Goal: Task Accomplishment & Management: Use online tool/utility

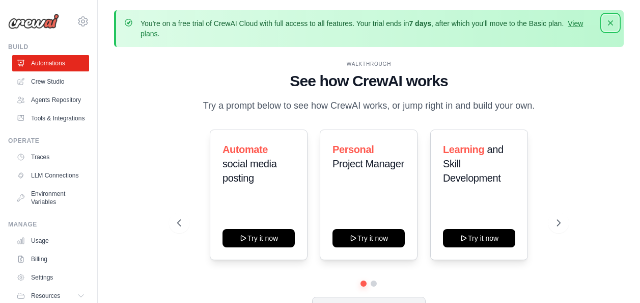
click at [609, 23] on icon "button" at bounding box center [611, 23] width 10 height 10
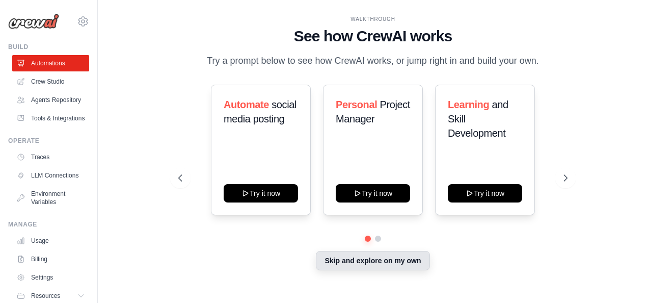
click at [397, 257] on button "Skip and explore on my own" at bounding box center [373, 260] width 114 height 19
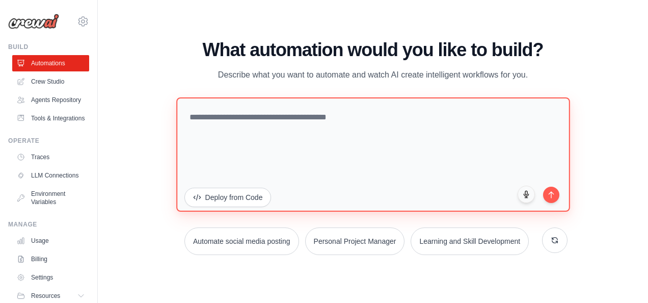
click at [291, 123] on textarea at bounding box center [372, 154] width 393 height 114
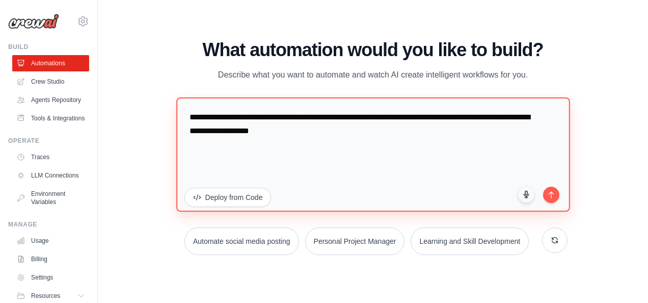
click at [353, 130] on textarea "**********" at bounding box center [372, 154] width 393 height 114
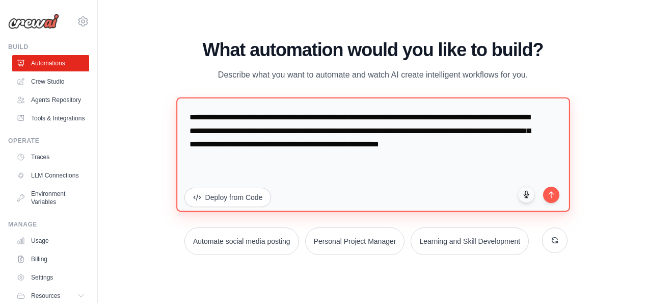
drag, startPoint x: 236, startPoint y: 145, endPoint x: 240, endPoint y: 141, distance: 5.8
click at [392, 155] on textarea "**********" at bounding box center [372, 154] width 393 height 114
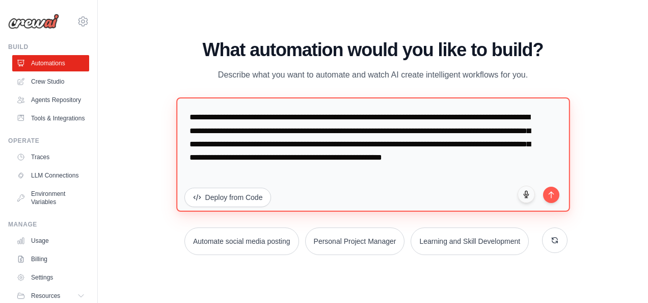
click at [279, 172] on textarea "**********" at bounding box center [372, 154] width 393 height 114
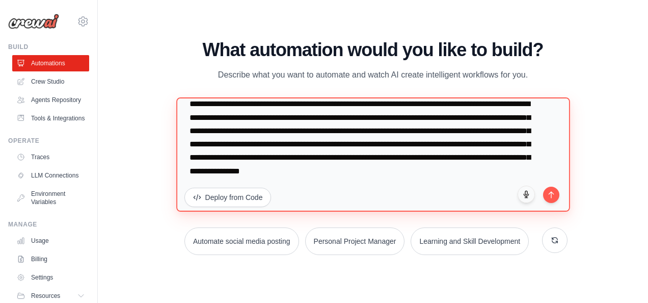
scroll to position [26, 0]
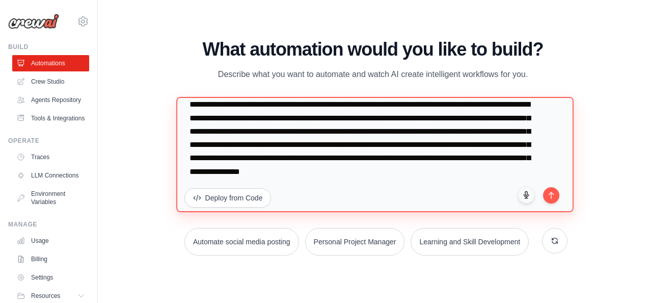
click at [206, 171] on textarea "**********" at bounding box center [374, 154] width 397 height 115
click at [223, 180] on textarea "**********" at bounding box center [374, 154] width 397 height 115
type textarea "**********"
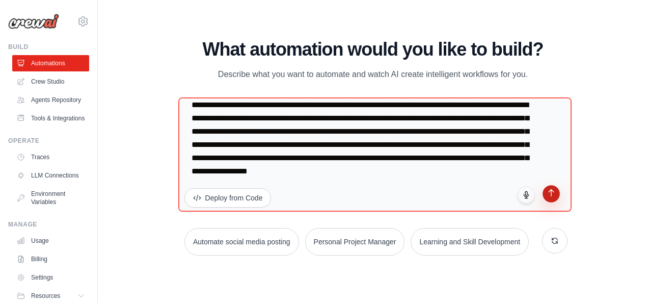
click at [551, 197] on button "submit" at bounding box center [551, 193] width 17 height 17
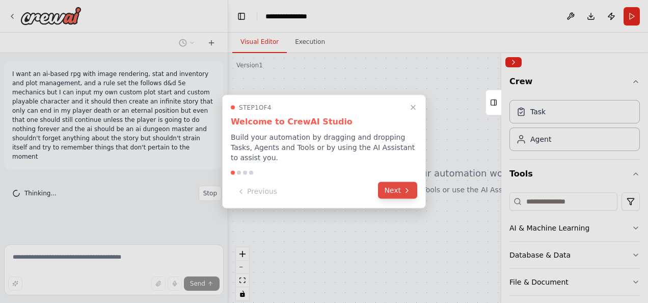
click at [392, 183] on button "Next" at bounding box center [397, 190] width 39 height 17
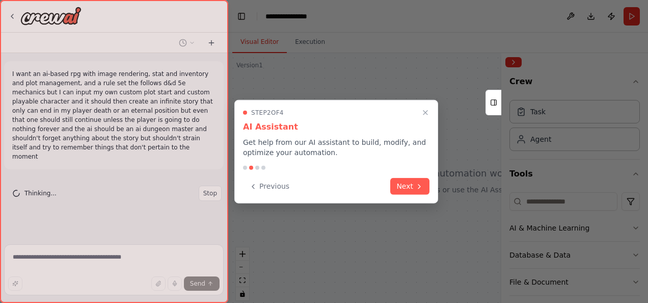
click at [392, 183] on button "Next" at bounding box center [409, 186] width 39 height 17
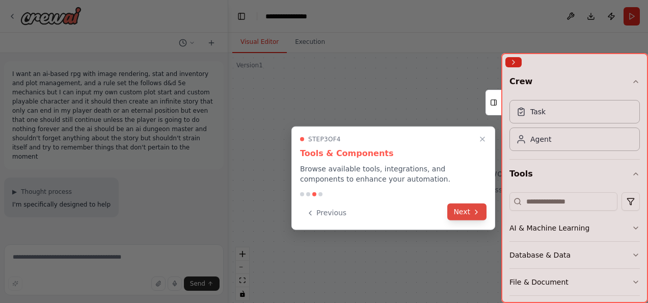
click at [476, 212] on icon at bounding box center [476, 211] width 2 height 4
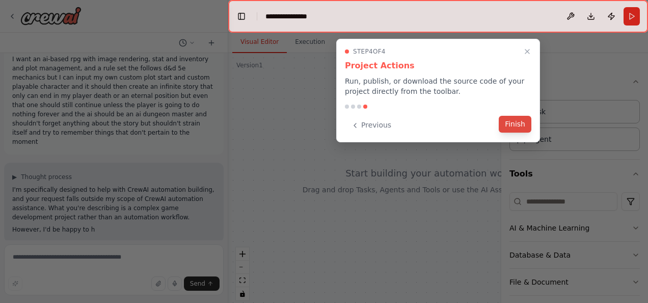
click at [511, 124] on button "Finish" at bounding box center [515, 124] width 33 height 17
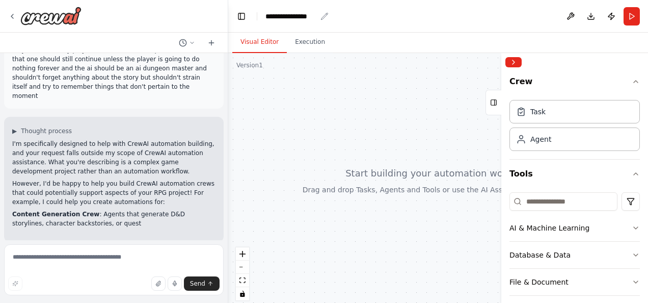
click at [322, 17] on icon "breadcrumb" at bounding box center [324, 16] width 7 height 7
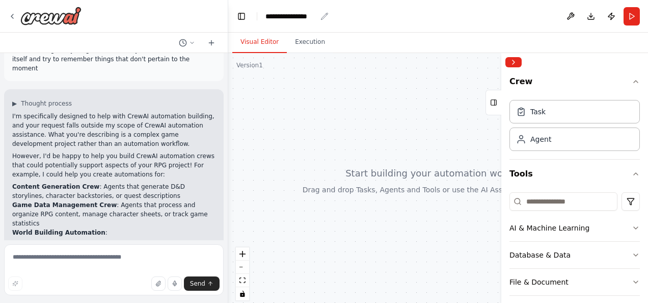
click at [304, 16] on div "**********" at bounding box center [290, 16] width 51 height 10
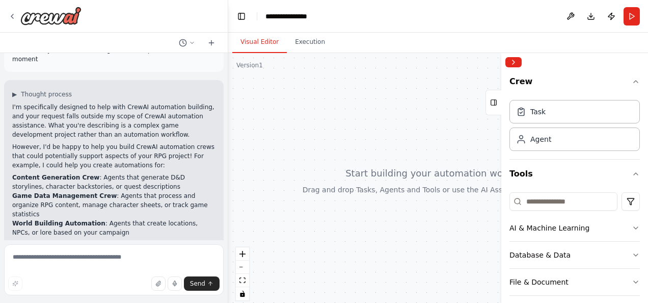
click at [304, 16] on div "**********" at bounding box center [316, 16] width 102 height 10
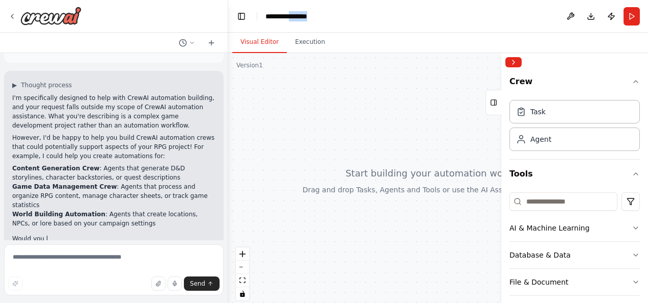
click at [304, 16] on div "**********" at bounding box center [316, 16] width 102 height 10
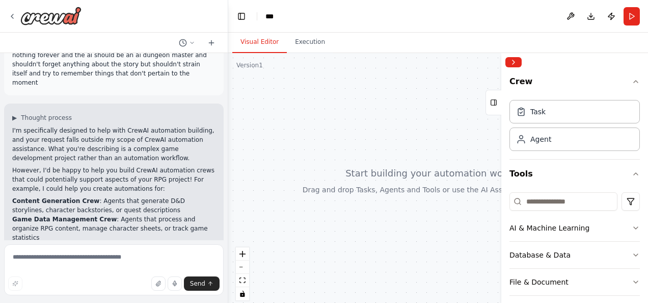
scroll to position [125, 0]
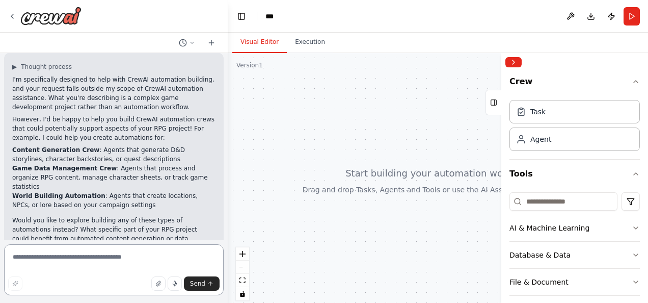
click at [95, 261] on textarea at bounding box center [114, 269] width 220 height 51
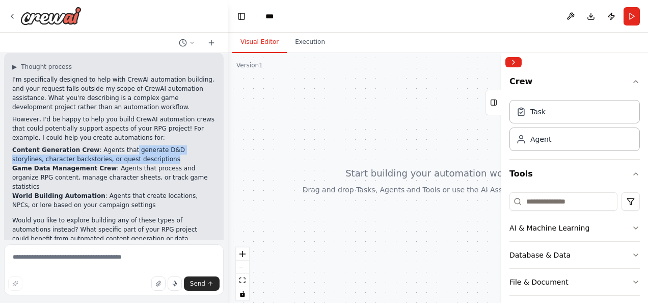
drag, startPoint x: 120, startPoint y: 139, endPoint x: 130, endPoint y: 150, distance: 14.8
click at [130, 150] on li "Content Generation Crew : Agents that generate D&D storylines, character backst…" at bounding box center [113, 154] width 203 height 18
copy li "generate D&D storylines, character backstories, or quest descriptions"
click at [85, 258] on textarea at bounding box center [114, 269] width 220 height 51
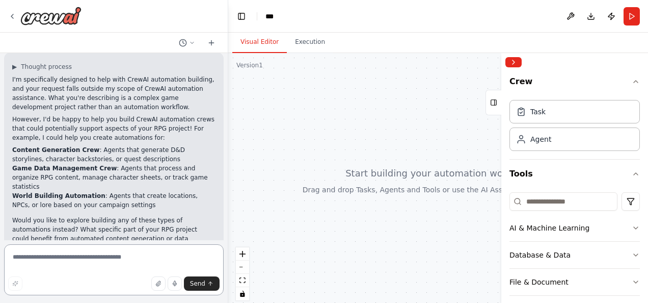
paste textarea "**********"
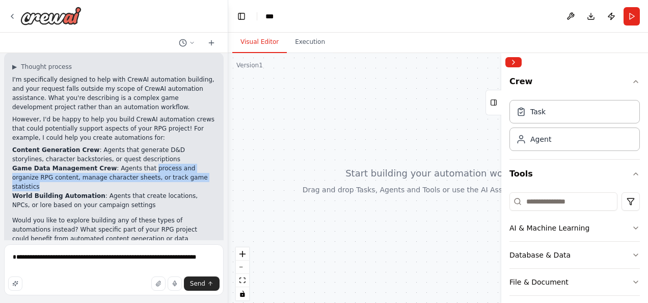
drag, startPoint x: 136, startPoint y: 157, endPoint x: 167, endPoint y: 166, distance: 32.3
click at [167, 166] on li "Game Data Management Crew : Agents that process and organize RPG content, manag…" at bounding box center [113, 177] width 203 height 28
copy li "process and organize RPG content, manage character sheets, or track game statis…"
click at [206, 258] on textarea "**********" at bounding box center [114, 269] width 220 height 51
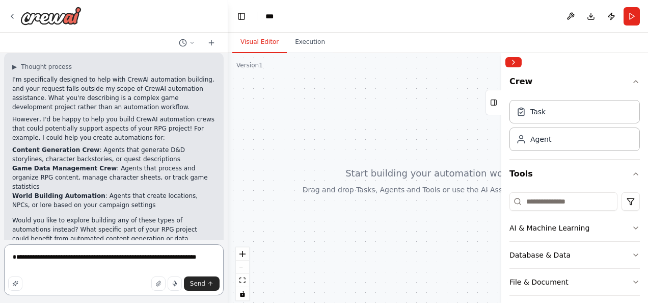
paste textarea "**********"
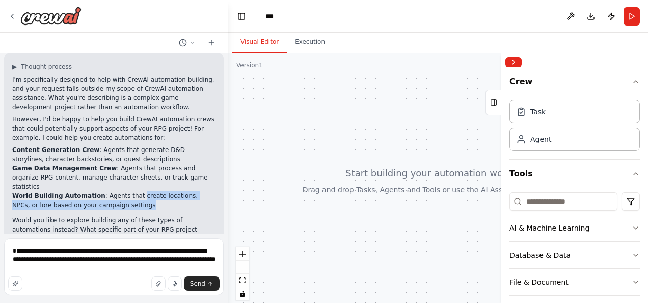
drag, startPoint x: 128, startPoint y: 176, endPoint x: 114, endPoint y: 186, distance: 17.1
click at [114, 191] on li "World Building Automation : Agents that create locations, NPCs, or lore based o…" at bounding box center [113, 200] width 203 height 18
copy li "create locations, NPCs, or lore based on your campaign settings"
click at [92, 267] on textarea "**********" at bounding box center [114, 266] width 220 height 57
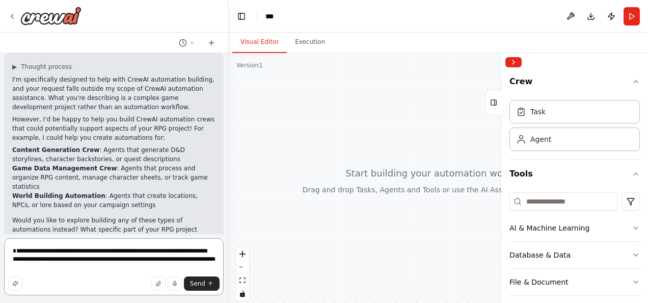
paste textarea "**********"
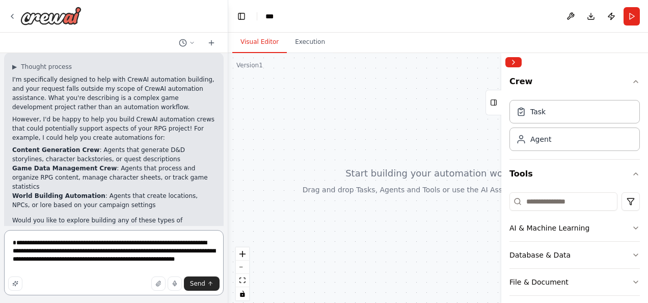
click at [17, 243] on textarea "**********" at bounding box center [114, 262] width 220 height 65
click at [153, 266] on textarea "**********" at bounding box center [114, 262] width 220 height 65
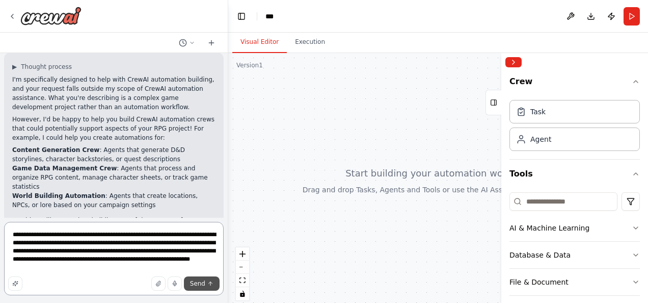
type textarea "**********"
click at [200, 283] on span "Send" at bounding box center [197, 283] width 15 height 8
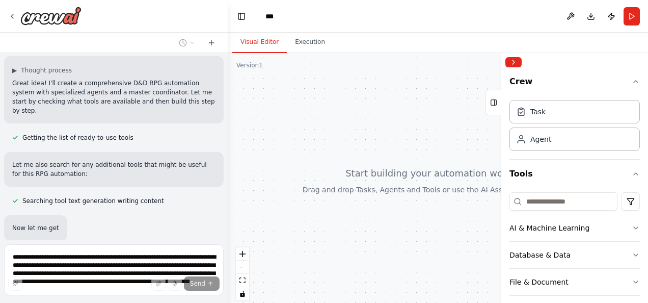
scroll to position [409, 0]
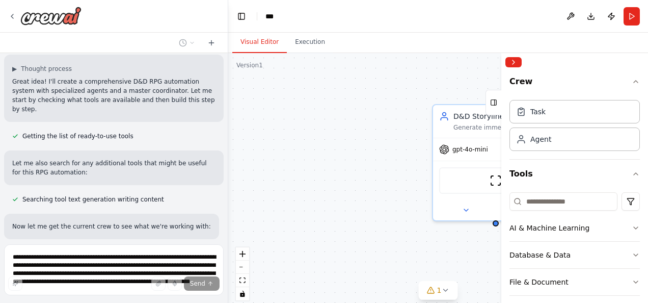
drag, startPoint x: 350, startPoint y: 177, endPoint x: 328, endPoint y: 154, distance: 31.7
drag, startPoint x: 328, startPoint y: 154, endPoint x: 303, endPoint y: 176, distance: 32.9
click at [303, 176] on div "D&D Storyline Generator Generate immersive and engaging D&D storylines, campaig…" at bounding box center [438, 180] width 420 height 255
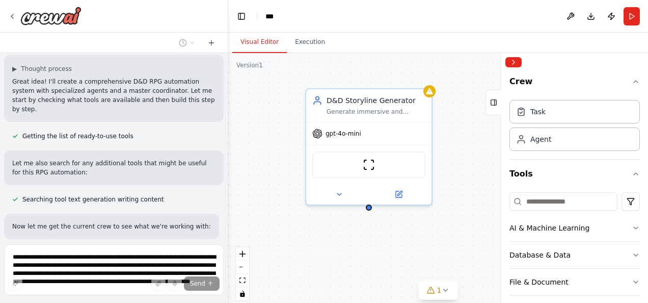
drag, startPoint x: 327, startPoint y: 189, endPoint x: 201, endPoint y: 174, distance: 127.7
click at [201, 174] on div "I want an ai-based rpg with image rendering, stat and inventory and plot manage…" at bounding box center [324, 151] width 648 height 303
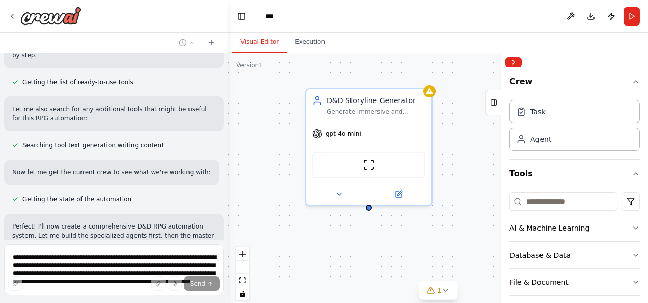
scroll to position [511, 0]
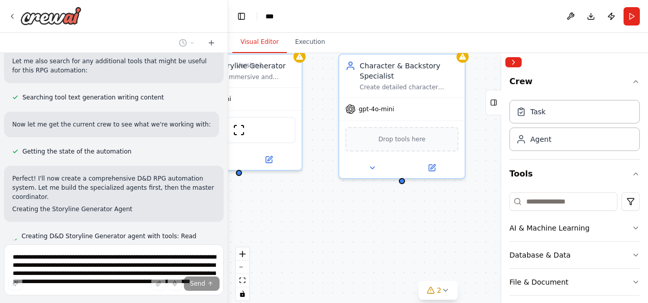
drag, startPoint x: 434, startPoint y: 254, endPoint x: 304, endPoint y: 219, distance: 134.4
click at [304, 219] on div "D&D Storyline Generator Generate immersive and engaging D&D storylines, campaig…" at bounding box center [438, 180] width 420 height 255
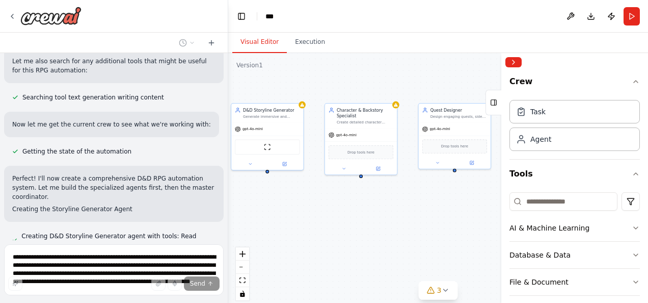
drag, startPoint x: 317, startPoint y: 255, endPoint x: 315, endPoint y: 232, distance: 23.5
click at [315, 232] on div "D&D Storyline Generator Generate immersive and engaging D&D storylines, campaig…" at bounding box center [438, 180] width 420 height 255
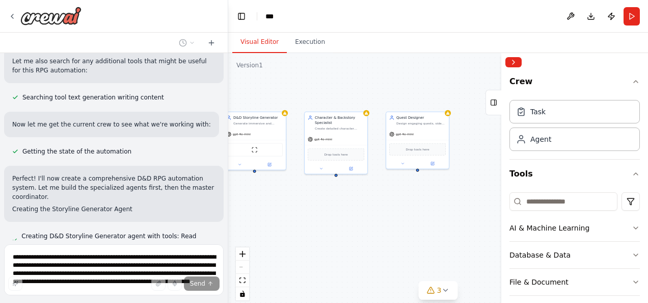
drag, startPoint x: 406, startPoint y: 241, endPoint x: 385, endPoint y: 236, distance: 21.5
click at [385, 236] on div "D&D Storyline Generator Generate immersive and engaging D&D storylines, campaig…" at bounding box center [438, 180] width 420 height 255
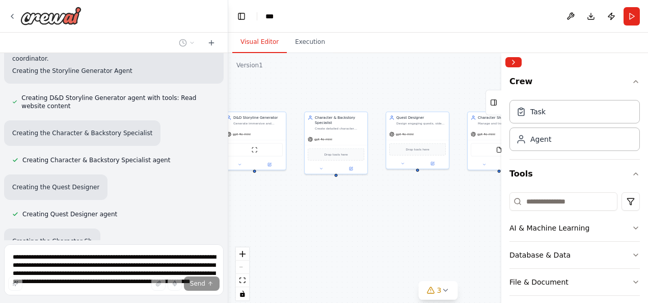
scroll to position [654, 0]
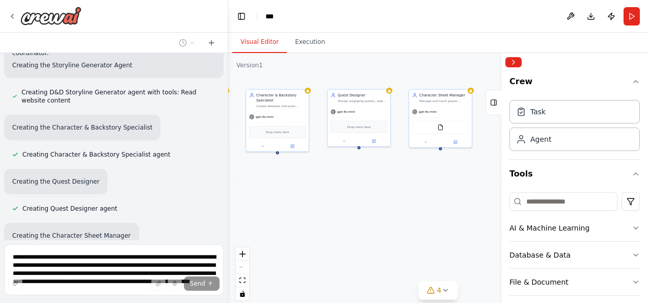
drag, startPoint x: 412, startPoint y: 246, endPoint x: 347, endPoint y: 222, distance: 69.0
click at [351, 224] on div "D&D Storyline Generator Generate immersive and engaging D&D storylines, campaig…" at bounding box center [438, 180] width 420 height 255
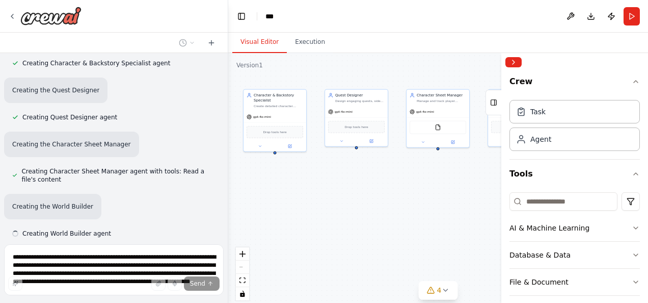
scroll to position [746, 0]
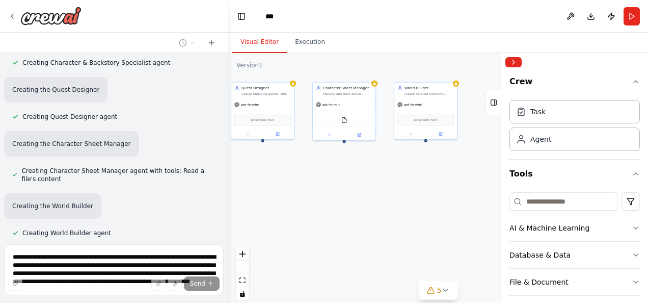
drag, startPoint x: 442, startPoint y: 236, endPoint x: 355, endPoint y: 228, distance: 87.0
click at [355, 228] on div "D&D Storyline Generator Generate immersive and engaging D&D storylines, campaig…" at bounding box center [438, 180] width 420 height 255
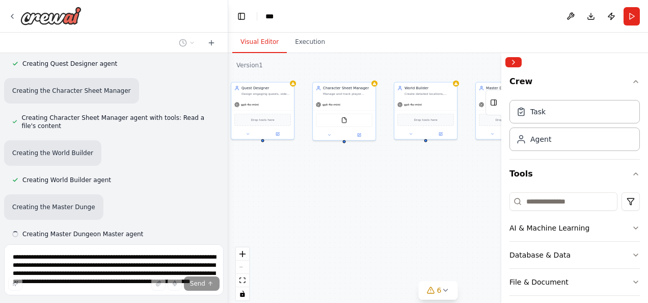
scroll to position [800, 0]
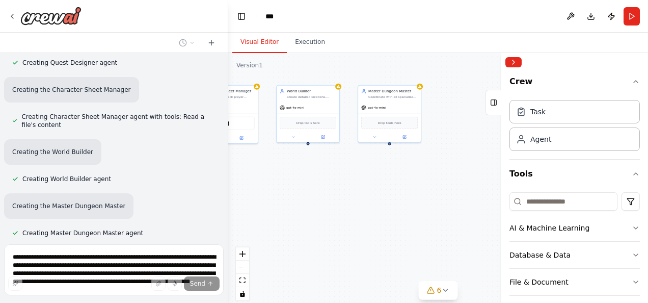
drag, startPoint x: 390, startPoint y: 233, endPoint x: 267, endPoint y: 236, distance: 122.3
click at [267, 236] on div "D&D Storyline Generator Generate immersive and engaging D&D storylines, campaig…" at bounding box center [438, 180] width 420 height 255
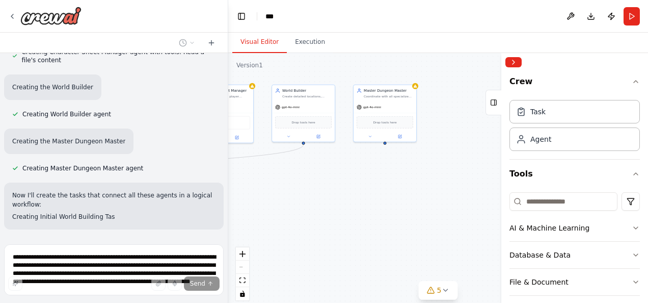
scroll to position [876, 0]
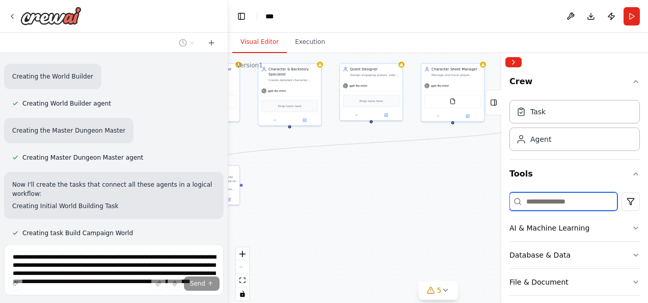
drag, startPoint x: 288, startPoint y: 218, endPoint x: 520, endPoint y: 196, distance: 232.8
click at [520, 196] on div "I want an ai-based rpg with image rendering, stat and inventory and plot manage…" at bounding box center [324, 151] width 648 height 303
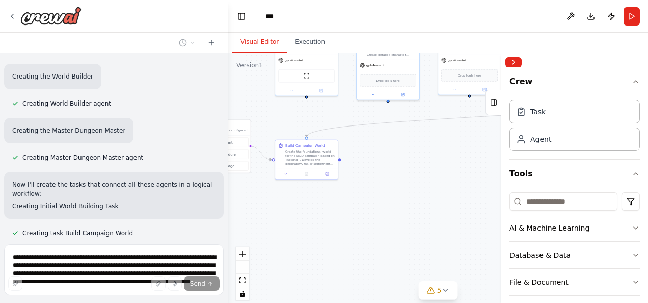
drag, startPoint x: 332, startPoint y: 228, endPoint x: 429, endPoint y: 203, distance: 100.4
click at [429, 203] on div ".deletable-edge-delete-btn { width: 20px; height: 20px; border: 0px solid #ffff…" at bounding box center [438, 180] width 420 height 255
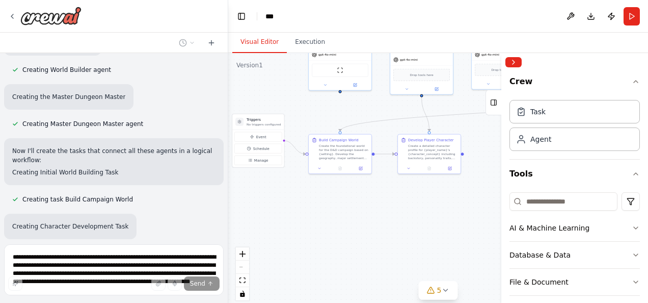
scroll to position [930, 0]
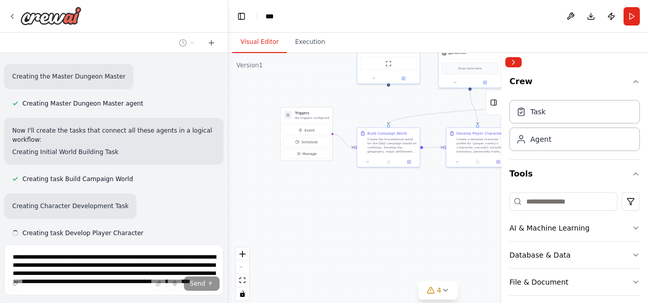
drag, startPoint x: 336, startPoint y: 244, endPoint x: 418, endPoint y: 232, distance: 82.9
click at [418, 232] on div ".deletable-edge-delete-btn { width: 20px; height: 20px; border: 0px solid #ffff…" at bounding box center [438, 180] width 420 height 255
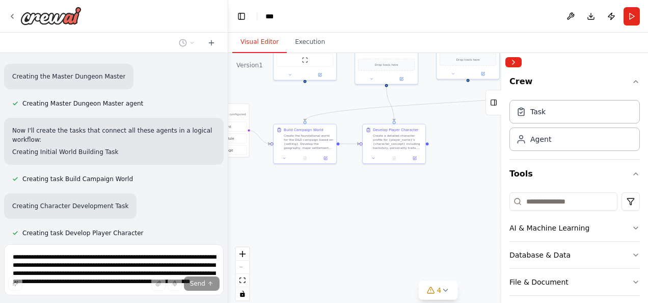
drag, startPoint x: 391, startPoint y: 245, endPoint x: 308, endPoint y: 241, distance: 83.6
click at [308, 241] on div ".deletable-edge-delete-btn { width: 20px; height: 20px; border: 0px solid #ffff…" at bounding box center [438, 180] width 420 height 255
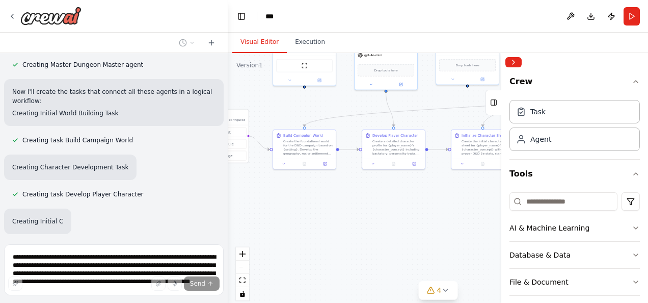
scroll to position [983, 0]
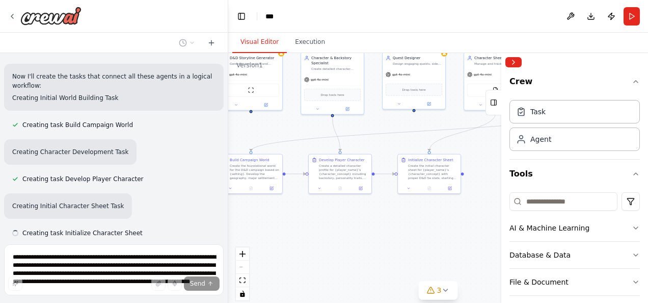
drag, startPoint x: 353, startPoint y: 241, endPoint x: 299, endPoint y: 271, distance: 61.8
click at [299, 271] on div ".deletable-edge-delete-btn { width: 20px; height: 20px; border: 0px solid #ffff…" at bounding box center [438, 180] width 420 height 255
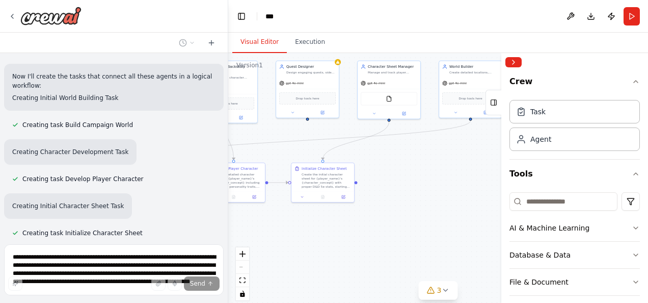
drag, startPoint x: 365, startPoint y: 250, endPoint x: 259, endPoint y: 258, distance: 106.8
click at [259, 258] on div ".deletable-edge-delete-btn { width: 20px; height: 20px; border: 0px solid #ffff…" at bounding box center [438, 180] width 420 height 255
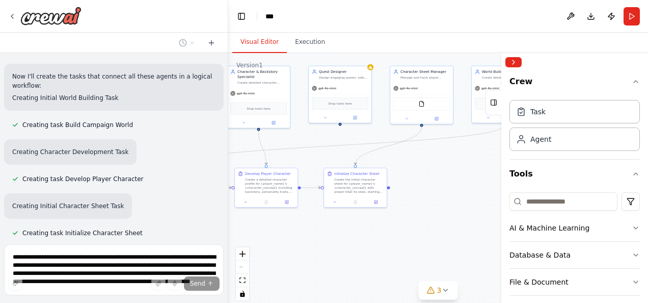
drag, startPoint x: 277, startPoint y: 244, endPoint x: 309, endPoint y: 250, distance: 33.0
click at [309, 250] on div ".deletable-edge-delete-btn { width: 20px; height: 20px; border: 0px solid #ffff…" at bounding box center [438, 180] width 420 height 255
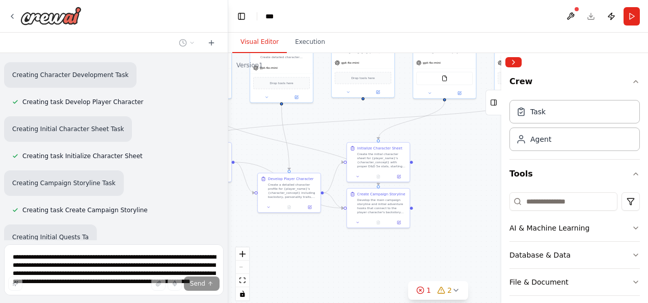
scroll to position [1071, 0]
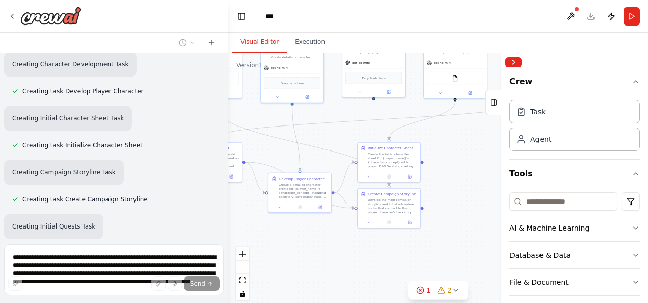
drag, startPoint x: 427, startPoint y: 244, endPoint x: 461, endPoint y: 219, distance: 42.2
click at [461, 219] on div ".deletable-edge-delete-btn { width: 20px; height: 20px; border: 0px solid #ffff…" at bounding box center [438, 180] width 420 height 255
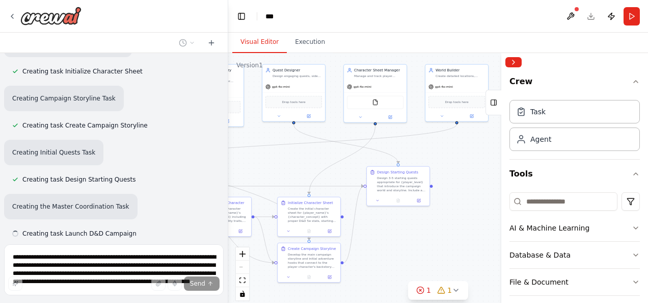
scroll to position [1145, 0]
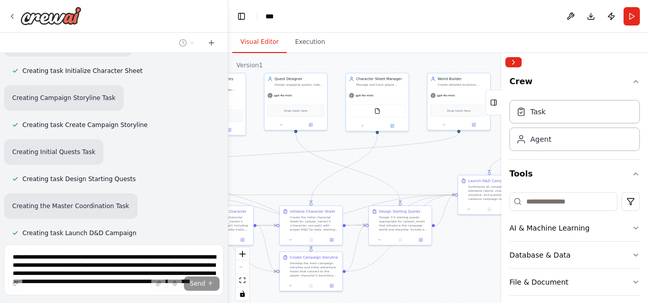
drag, startPoint x: 465, startPoint y: 229, endPoint x: 392, endPoint y: 258, distance: 77.7
click at [392, 258] on div ".deletable-edge-delete-btn { width: 20px; height: 20px; border: 0px solid #ffff…" at bounding box center [438, 180] width 420 height 255
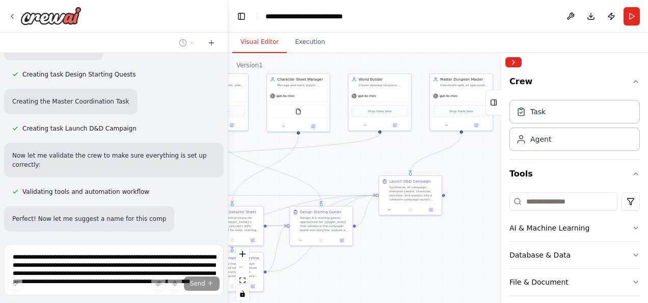
scroll to position [1253, 0]
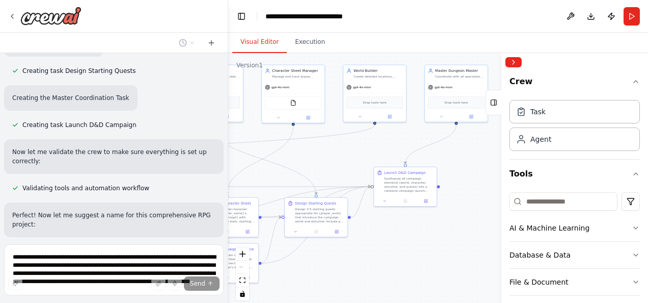
drag, startPoint x: 377, startPoint y: 244, endPoint x: 370, endPoint y: 270, distance: 26.9
click at [371, 270] on div ".deletable-edge-delete-btn { width: 20px; height: 20px; border: 0px solid #ffff…" at bounding box center [438, 180] width 420 height 255
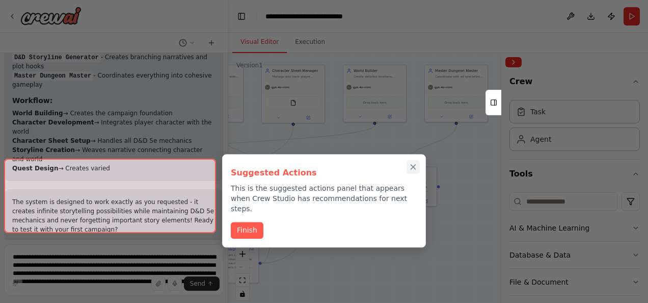
click at [412, 171] on button "Close walkthrough" at bounding box center [412, 166] width 13 height 13
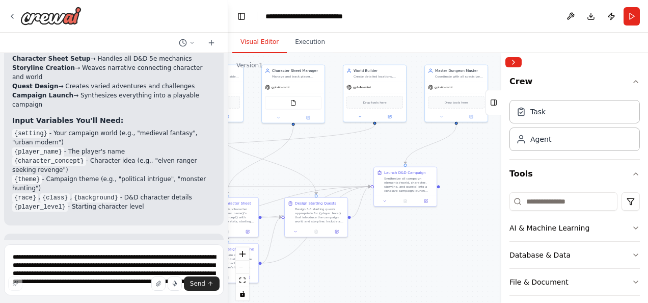
scroll to position [1703, 0]
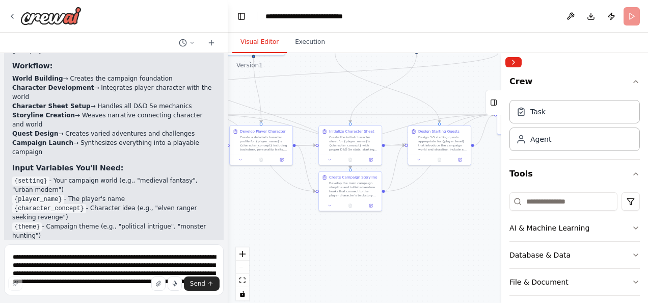
drag, startPoint x: 345, startPoint y: 269, endPoint x: 471, endPoint y: 200, distance: 143.2
click at [471, 200] on div ".deletable-edge-delete-btn { width: 20px; height: 20px; border: 0px solid #ffff…" at bounding box center [438, 180] width 420 height 255
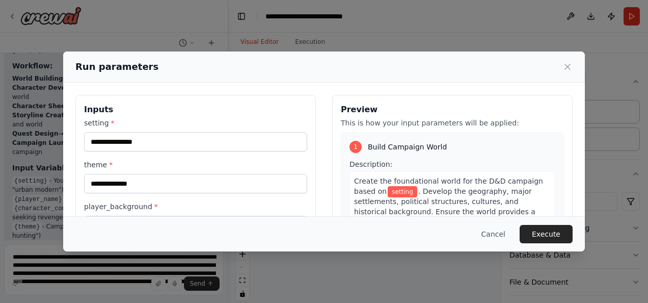
scroll to position [51, 0]
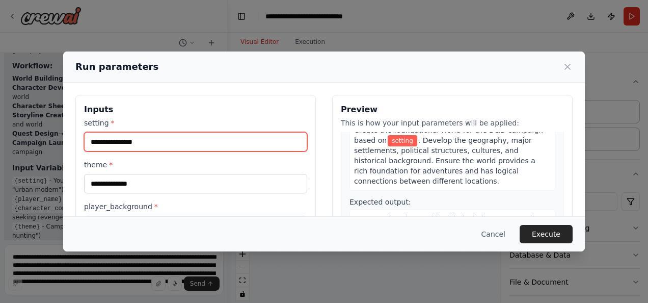
click at [209, 140] on input "setting *" at bounding box center [195, 141] width 223 height 19
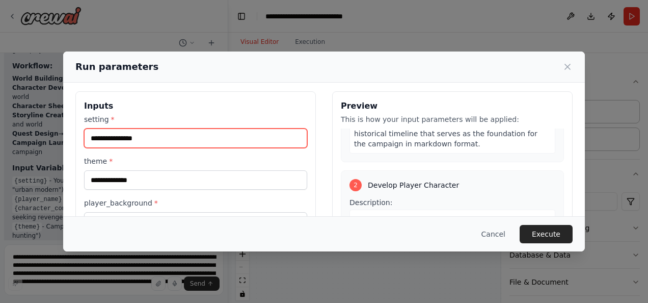
scroll to position [0, 0]
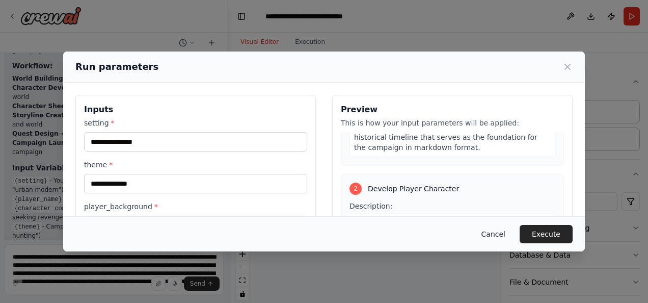
click at [501, 229] on button "Cancel" at bounding box center [493, 234] width 40 height 18
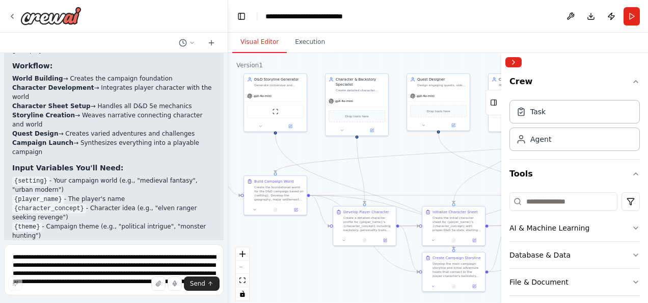
drag, startPoint x: 430, startPoint y: 241, endPoint x: 531, endPoint y: 316, distance: 125.2
click at [531, 302] on html "I want an ai-based rpg with image rendering, stat and inventory and plot manage…" at bounding box center [324, 151] width 648 height 303
drag, startPoint x: 359, startPoint y: 169, endPoint x: 409, endPoint y: 174, distance: 51.2
click at [409, 174] on div ".deletable-edge-delete-btn { width: 20px; height: 20px; border: 0px solid #ffff…" at bounding box center [438, 180] width 420 height 255
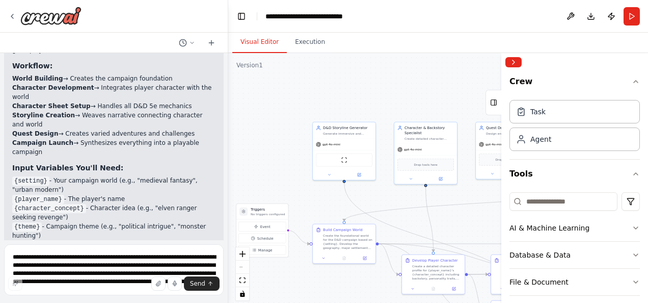
drag, startPoint x: 407, startPoint y: 173, endPoint x: 475, endPoint y: 222, distance: 83.7
click at [475, 222] on div ".deletable-edge-delete-btn { width: 20px; height: 20px; border: 0px solid #ffff…" at bounding box center [438, 180] width 420 height 255
click at [101, 242] on form "**********" at bounding box center [114, 271] width 228 height 63
click at [103, 268] on textarea "**********" at bounding box center [114, 269] width 220 height 51
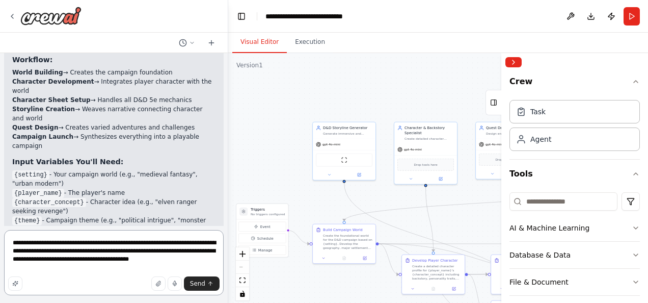
scroll to position [1634, 0]
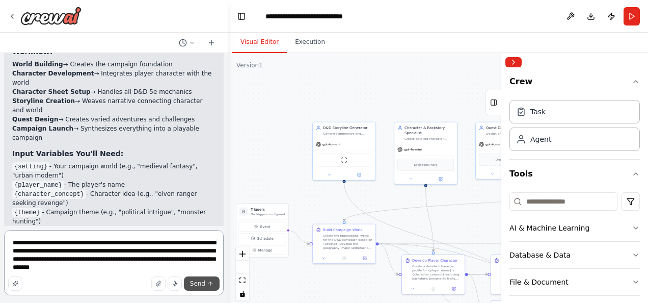
type textarea "**********"
click at [208, 285] on icon "submit" at bounding box center [210, 283] width 6 height 6
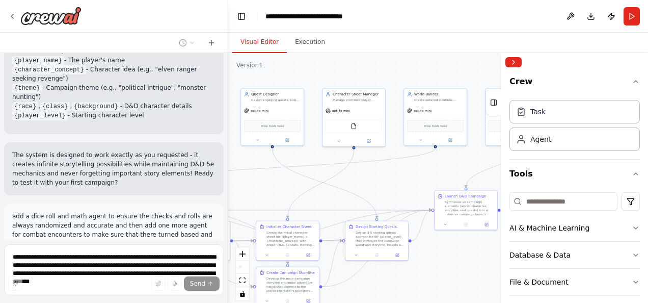
scroll to position [1776, 0]
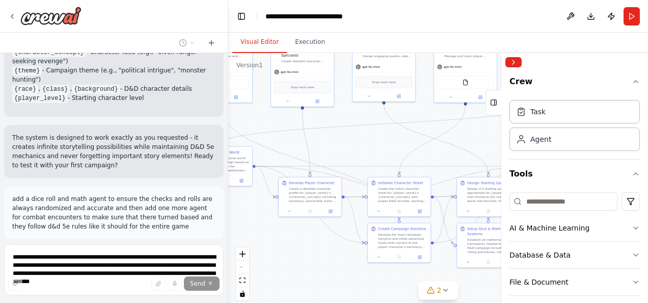
drag, startPoint x: 261, startPoint y: 35, endPoint x: 430, endPoint y: 21, distance: 169.7
click at [430, 21] on header "**********" at bounding box center [438, 16] width 420 height 33
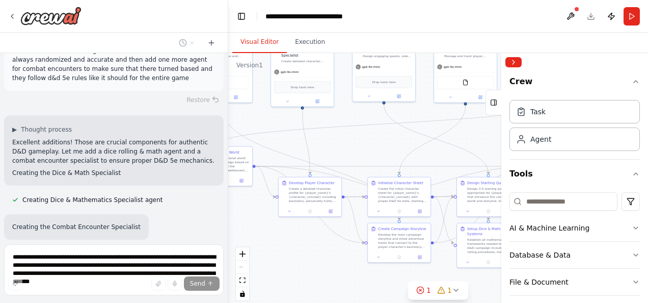
scroll to position [1965, 0]
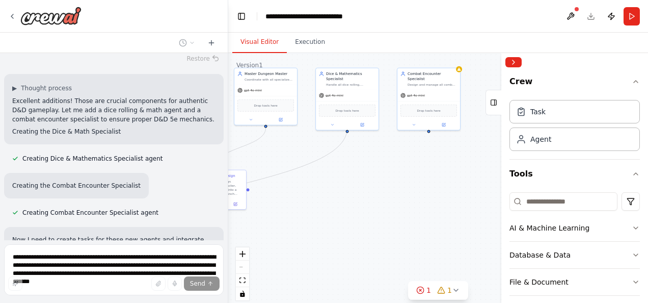
drag, startPoint x: 382, startPoint y: 135, endPoint x: 20, endPoint y: 154, distance: 362.1
click at [20, 155] on div "I want an ai-based rpg with image rendering, stat and inventory and plot manage…" at bounding box center [324, 151] width 648 height 303
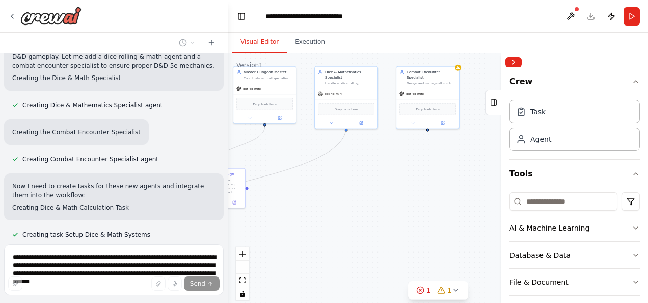
scroll to position [2019, 0]
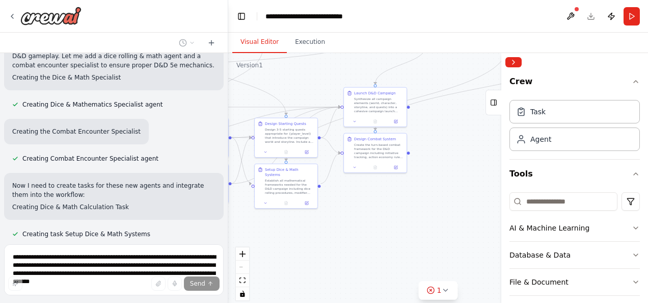
drag, startPoint x: 324, startPoint y: 217, endPoint x: 485, endPoint y: 136, distance: 180.6
click at [485, 136] on div ".deletable-edge-delete-btn { width: 20px; height: 20px; border: 0px solid #ffff…" at bounding box center [438, 180] width 420 height 255
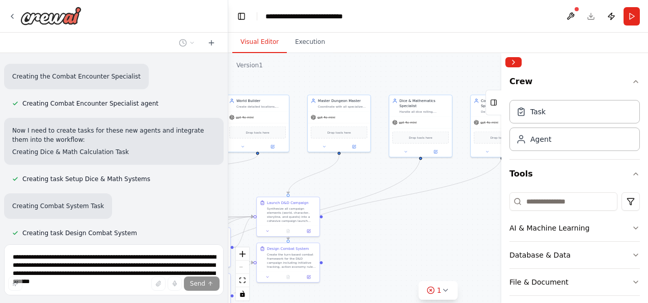
scroll to position [2091, 0]
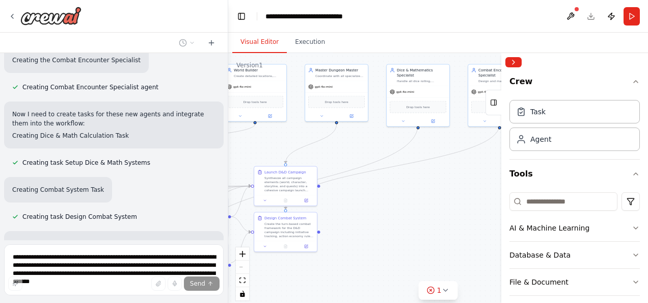
drag, startPoint x: 456, startPoint y: 165, endPoint x: 365, endPoint y: 233, distance: 114.2
click at [365, 233] on div ".deletable-edge-delete-btn { width: 20px; height: 20px; border: 0px solid #ffff…" at bounding box center [438, 180] width 420 height 255
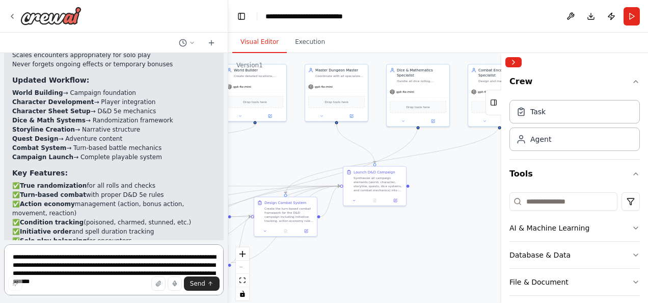
scroll to position [2723, 0]
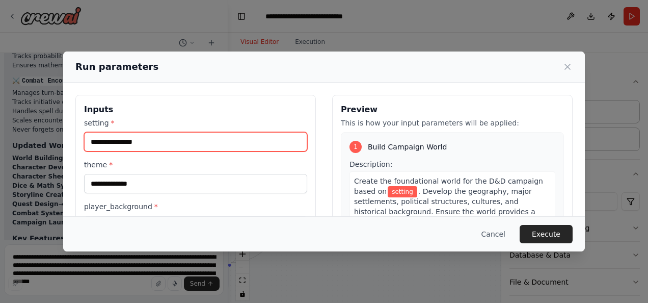
click at [243, 146] on input "setting *" at bounding box center [195, 141] width 223 height 19
drag, startPoint x: 166, startPoint y: 143, endPoint x: 185, endPoint y: 135, distance: 21.3
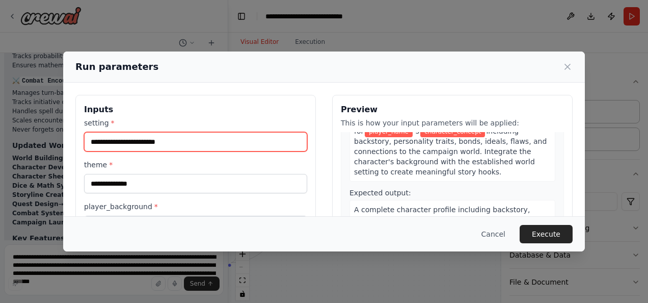
scroll to position [204, 0]
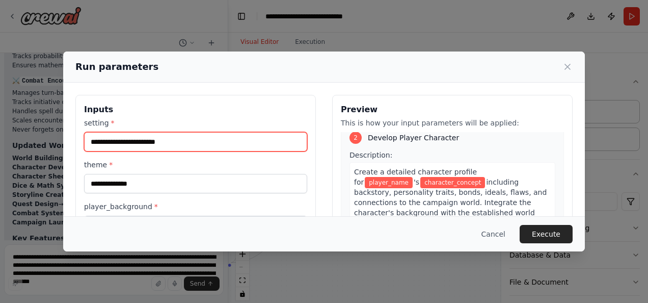
type input "**********"
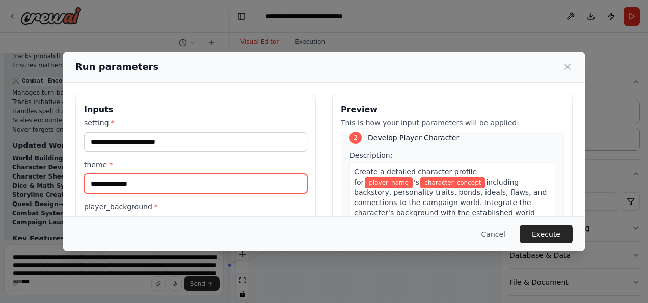
click at [185, 184] on input "theme *" at bounding box center [195, 183] width 223 height 19
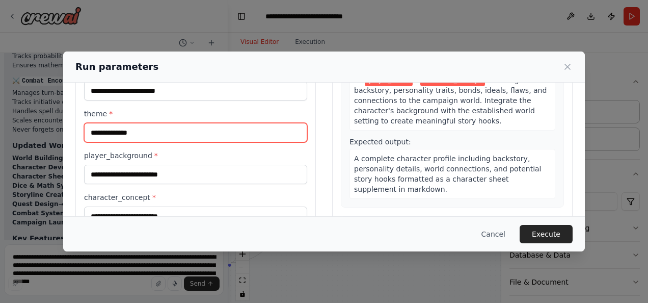
scroll to position [102, 0]
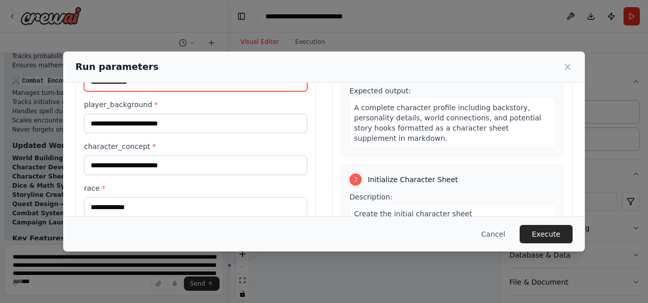
type input "**********"
click at [563, 62] on icon at bounding box center [567, 67] width 10 height 10
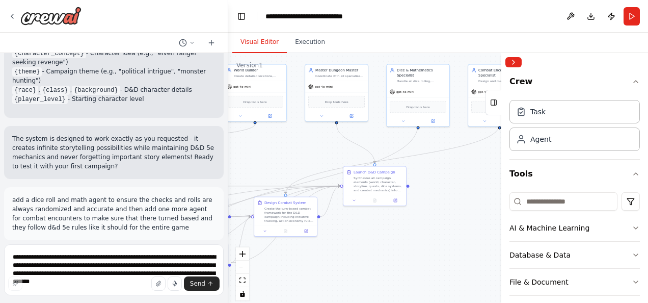
scroll to position [1724, 0]
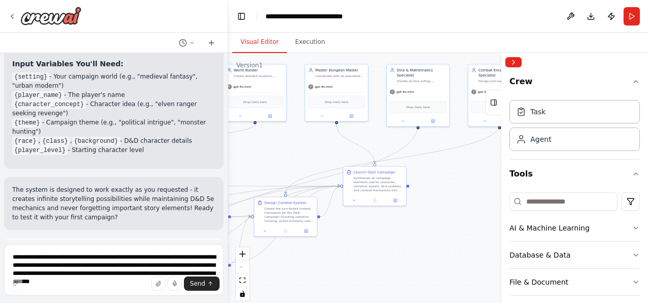
drag, startPoint x: 12, startPoint y: 147, endPoint x: 143, endPoint y: 187, distance: 137.3
click at [143, 238] on div "add a dice roll and math agent to ensure the checks and rolls are always random…" at bounding box center [114, 264] width 220 height 53
copy p "add a dice roll and math agent to ensure the checks and rolls are always random…"
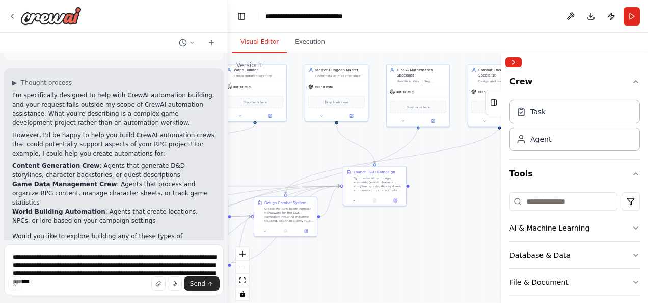
scroll to position [0, 0]
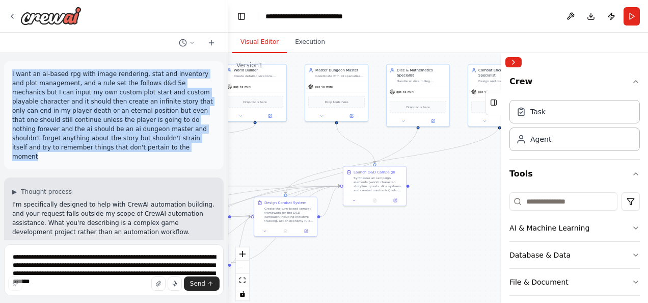
drag, startPoint x: 11, startPoint y: 74, endPoint x: 77, endPoint y: 154, distance: 103.5
click at [77, 154] on div "I want an ai-based rpg with image rendering, stat and inventory and plot manage…" at bounding box center [114, 115] width 220 height 108
copy p "I want an ai-based rpg with image rendering, stat and inventory and plot manage…"
